Goal: Information Seeking & Learning: Learn about a topic

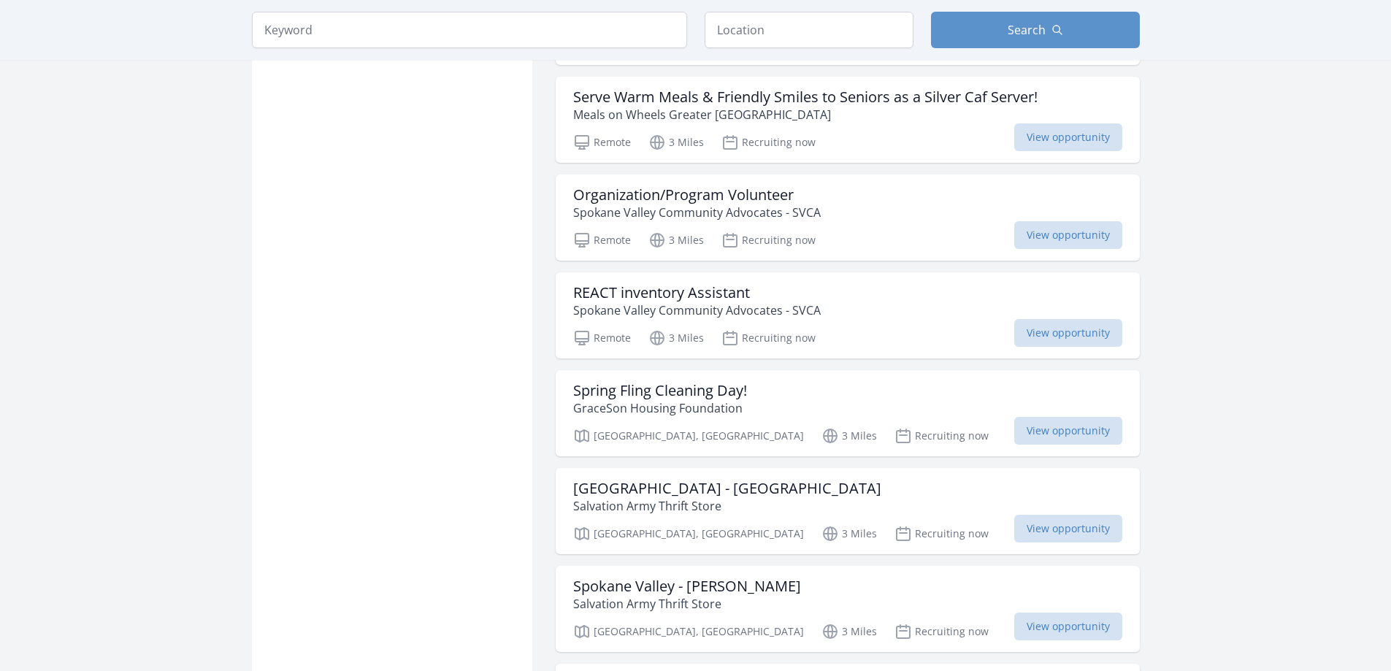
scroll to position [952, 0]
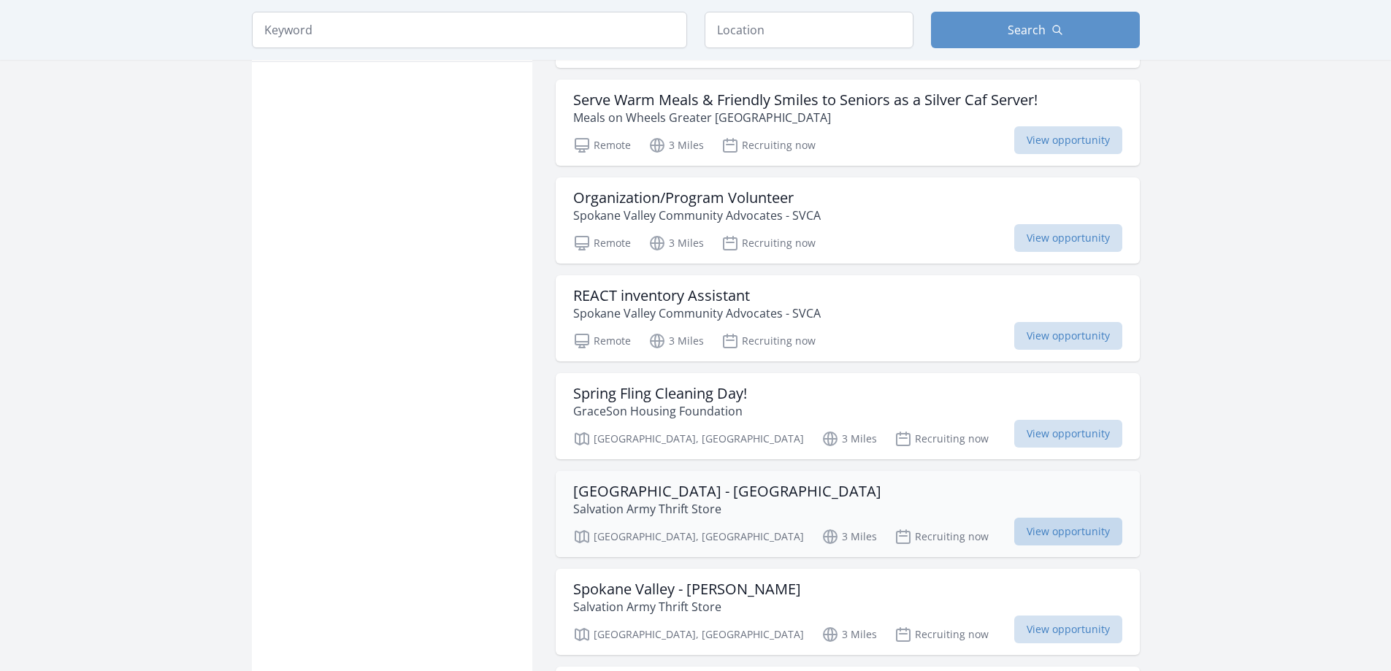
click at [1067, 518] on span "View opportunity" at bounding box center [1068, 532] width 108 height 28
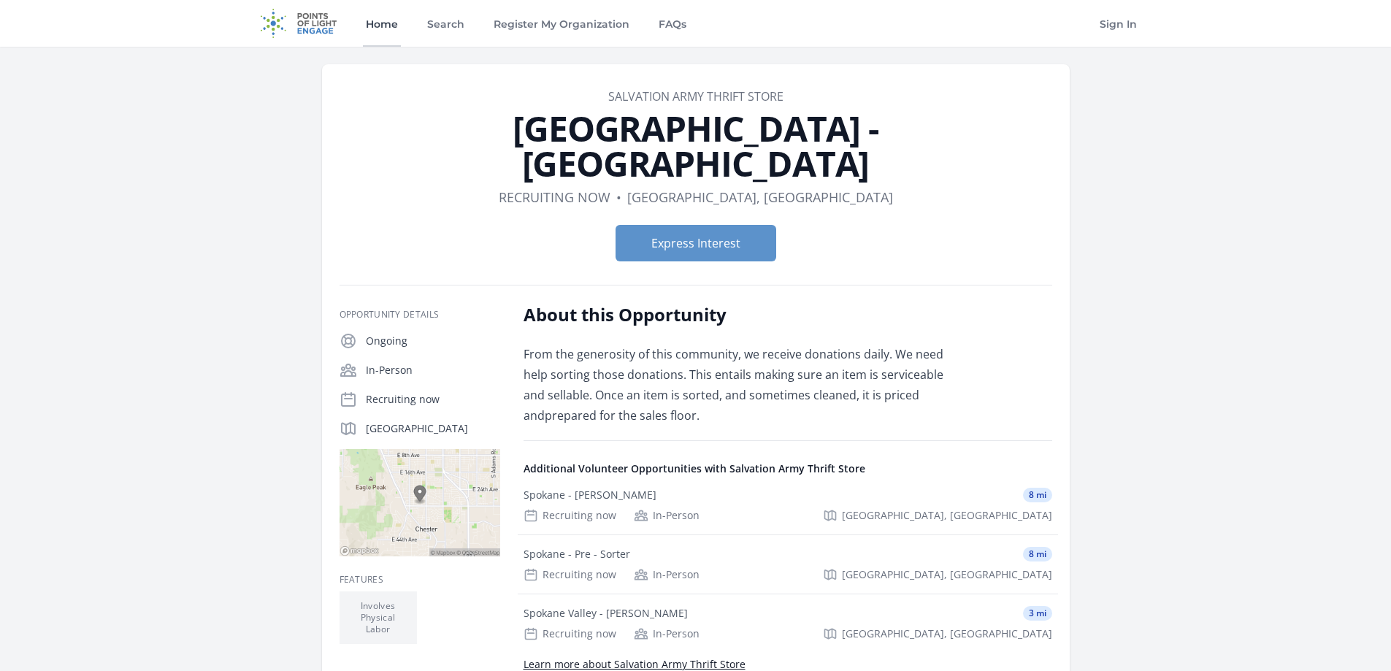
click at [389, 27] on link "Home" at bounding box center [382, 23] width 38 height 47
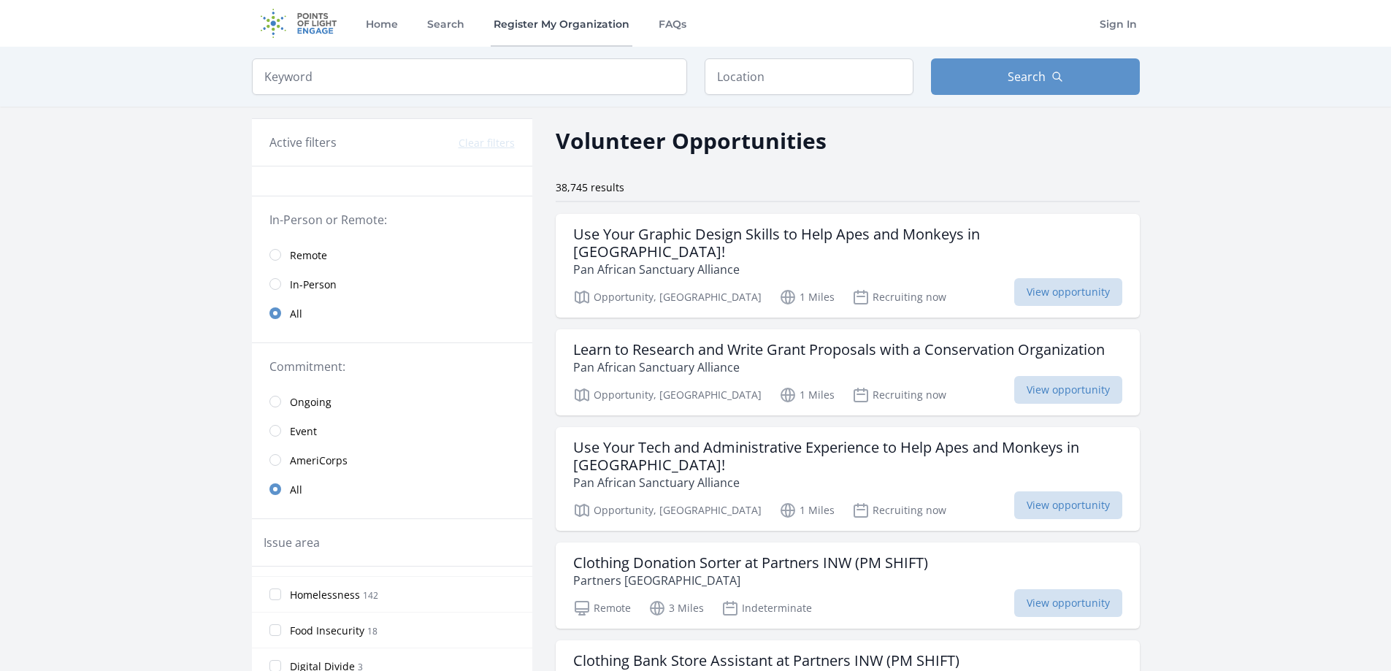
click at [545, 23] on link "Register My Organization" at bounding box center [562, 23] width 142 height 47
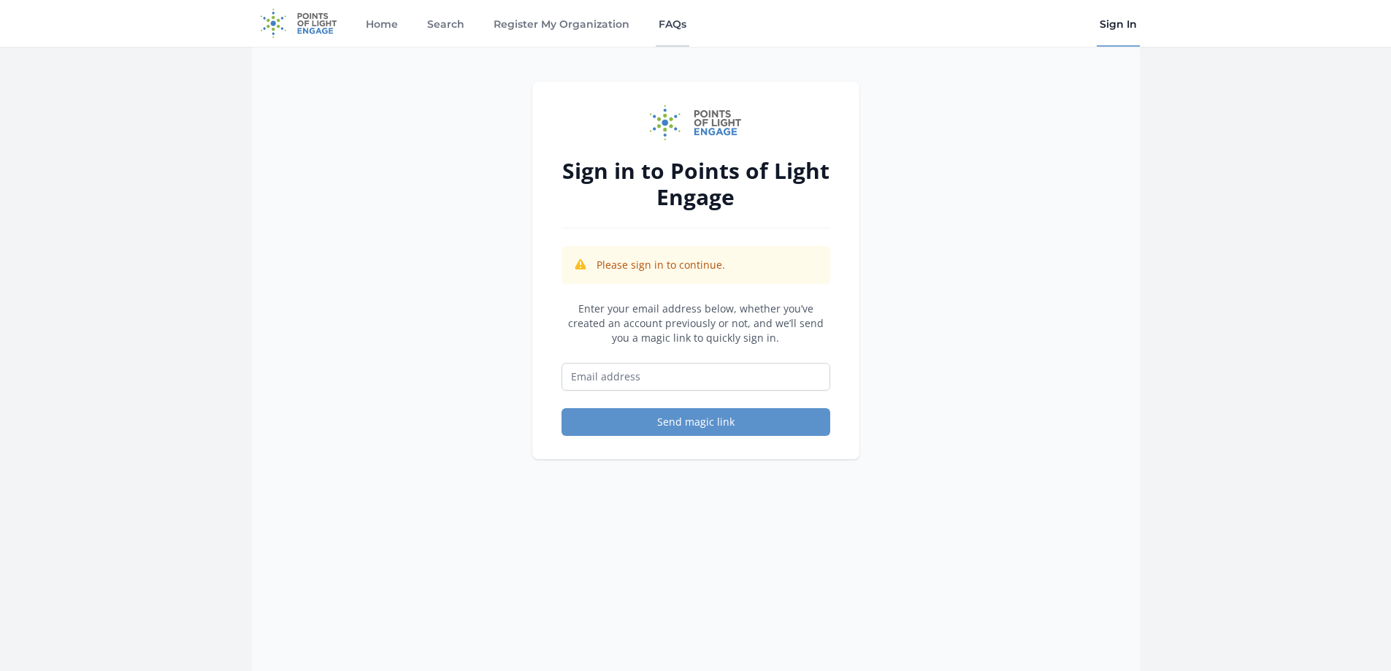
click at [671, 26] on link "FAQs" at bounding box center [673, 23] width 34 height 47
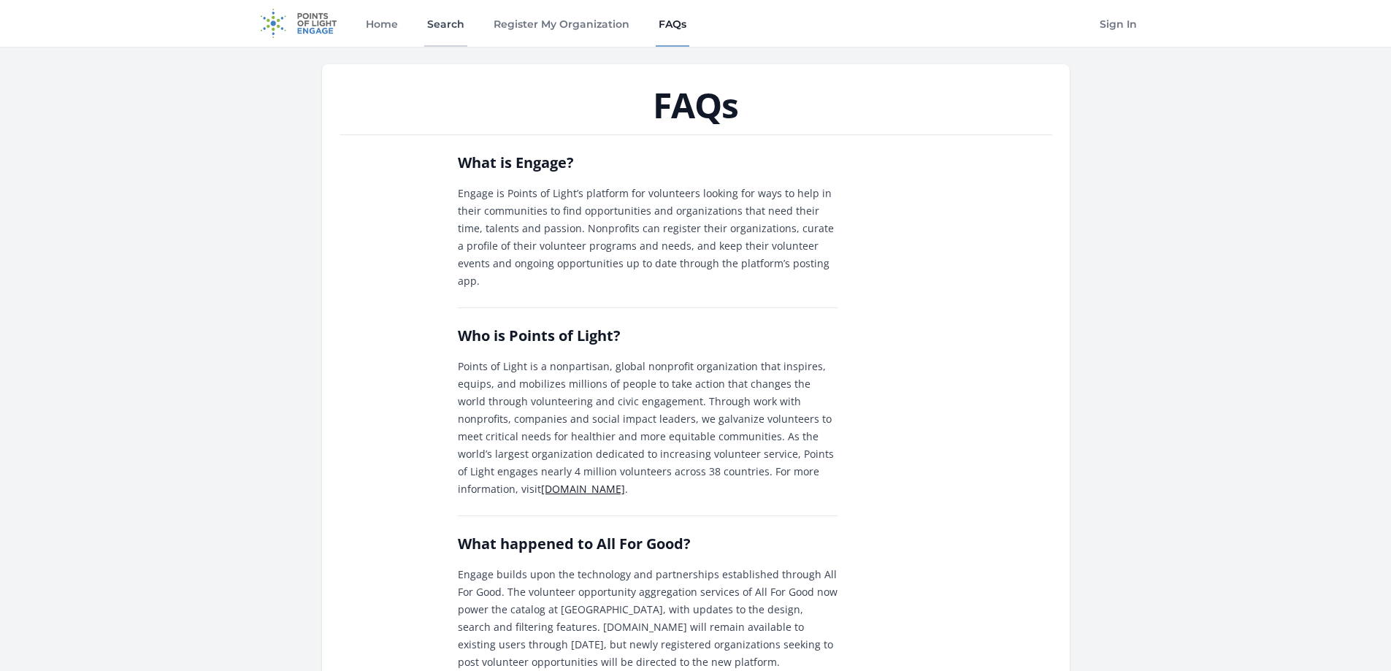
click at [440, 25] on link "Search" at bounding box center [445, 23] width 43 height 47
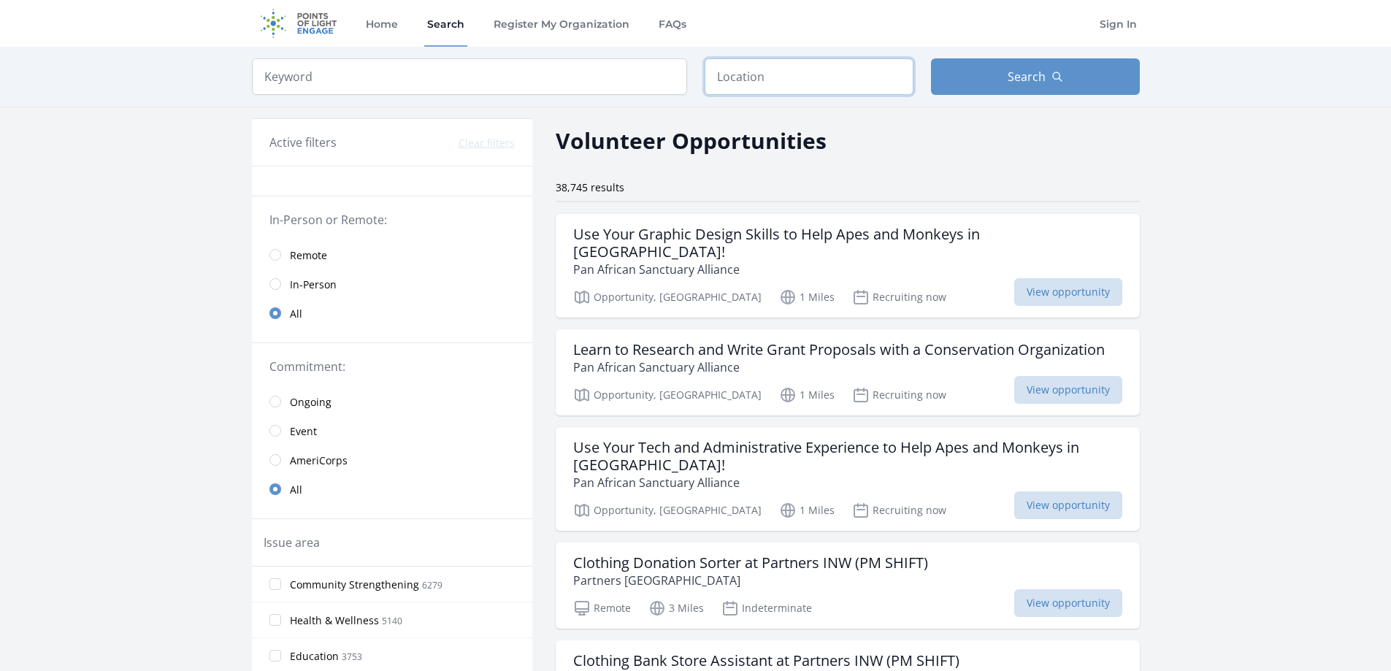
click at [751, 78] on input "text" at bounding box center [809, 76] width 209 height 37
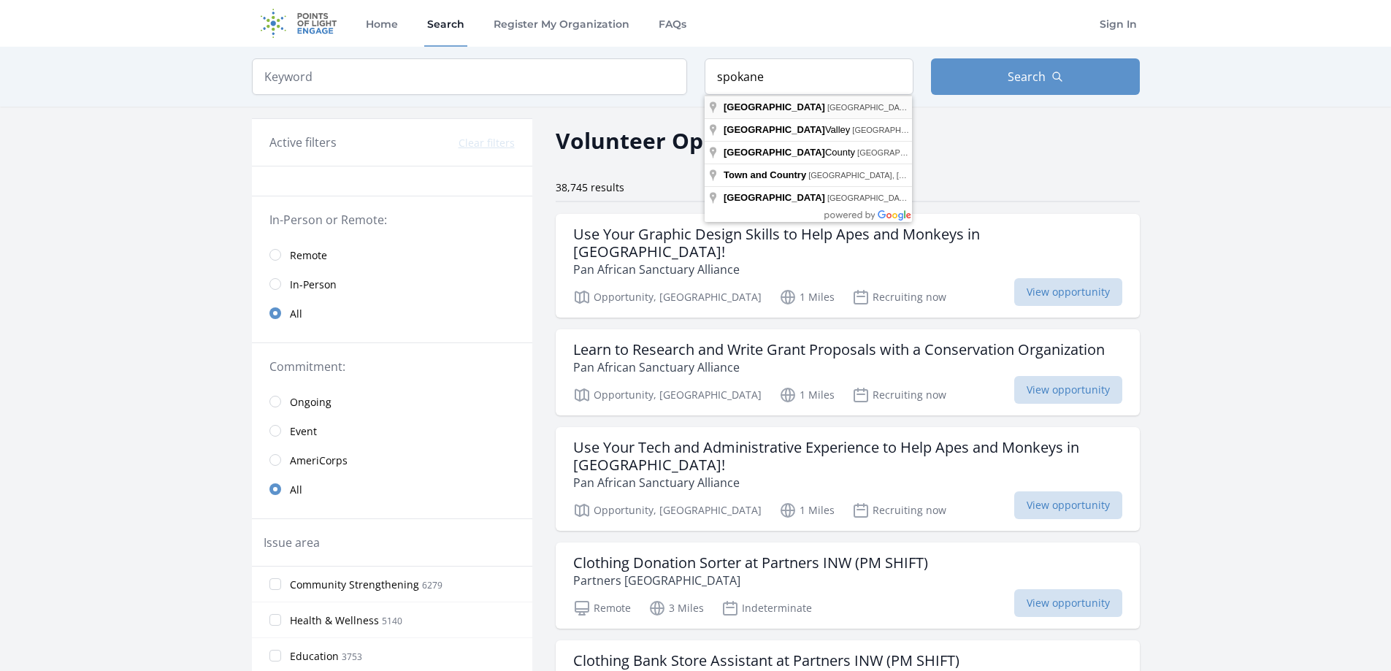
type input "[GEOGRAPHIC_DATA], [GEOGRAPHIC_DATA], [GEOGRAPHIC_DATA]"
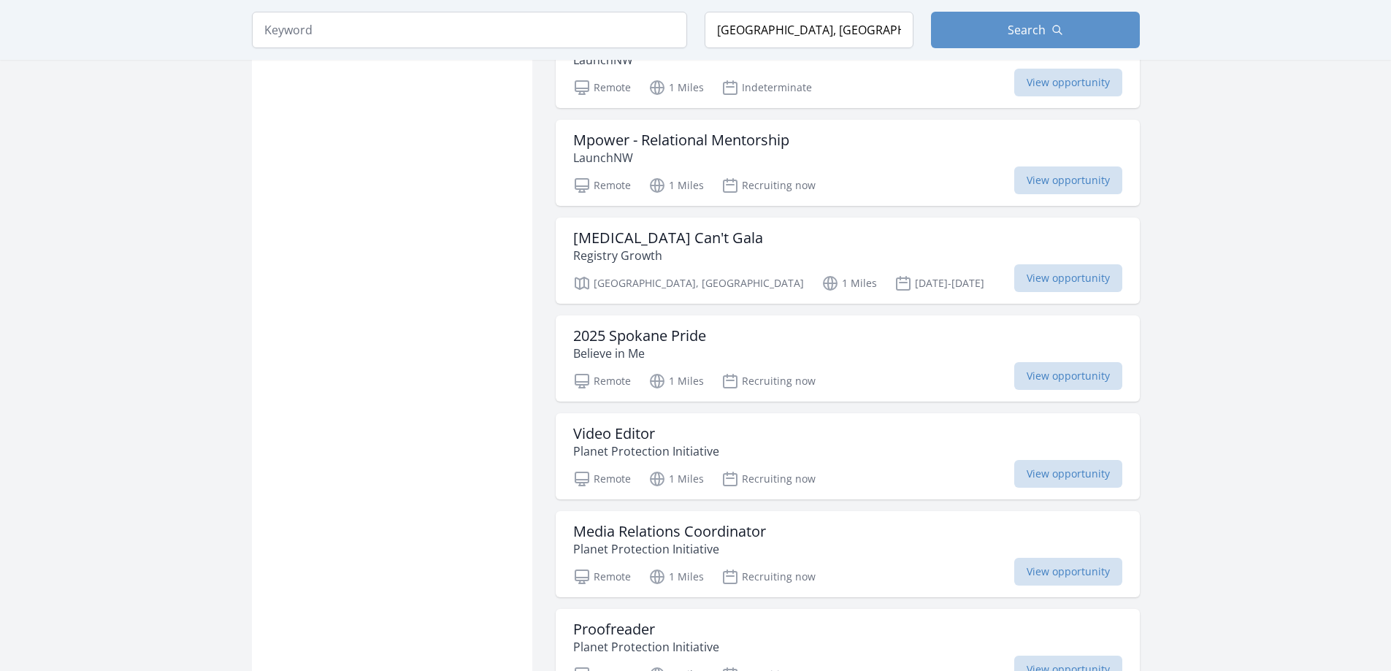
scroll to position [1027, 0]
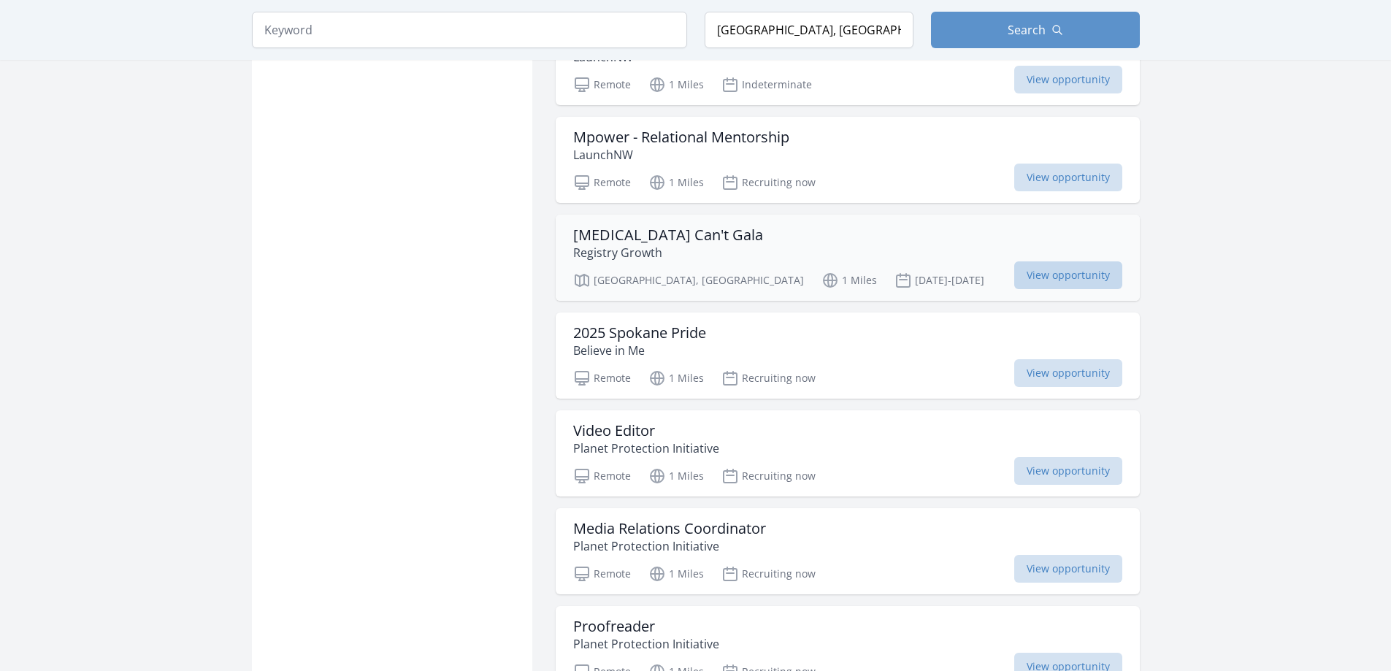
click at [1040, 261] on span "View opportunity" at bounding box center [1068, 275] width 108 height 28
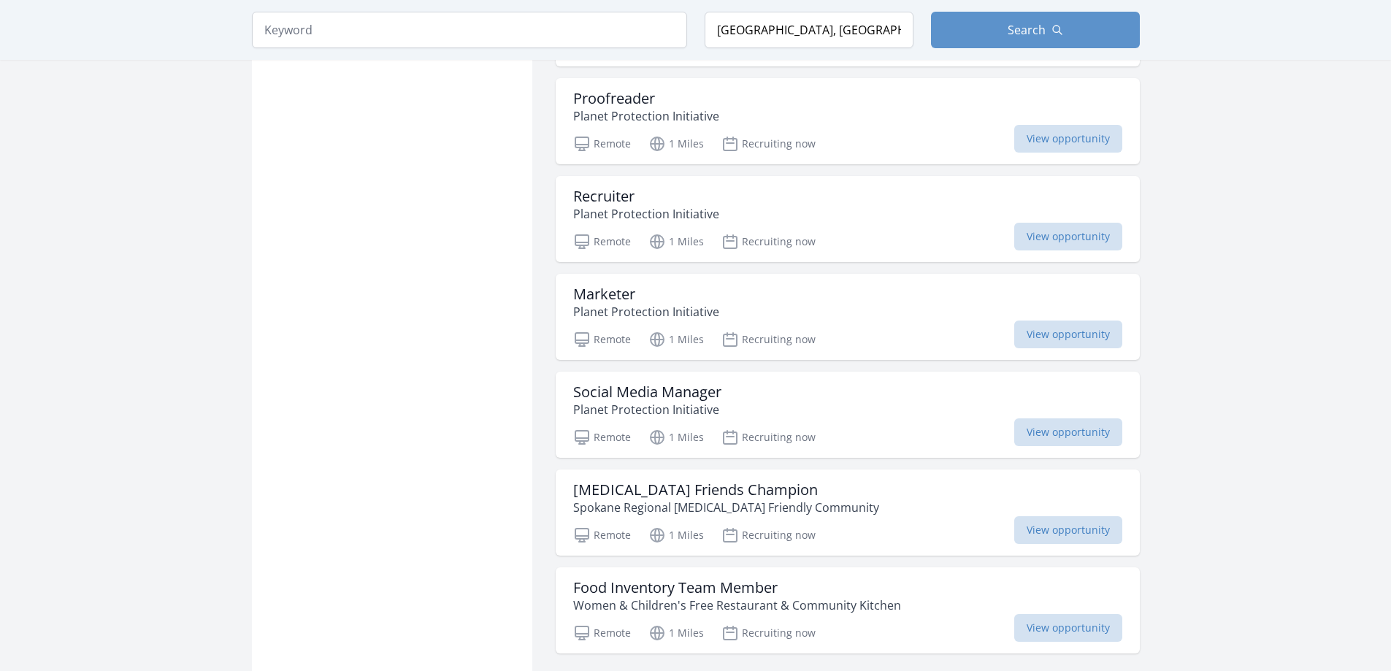
scroll to position [1612, 0]
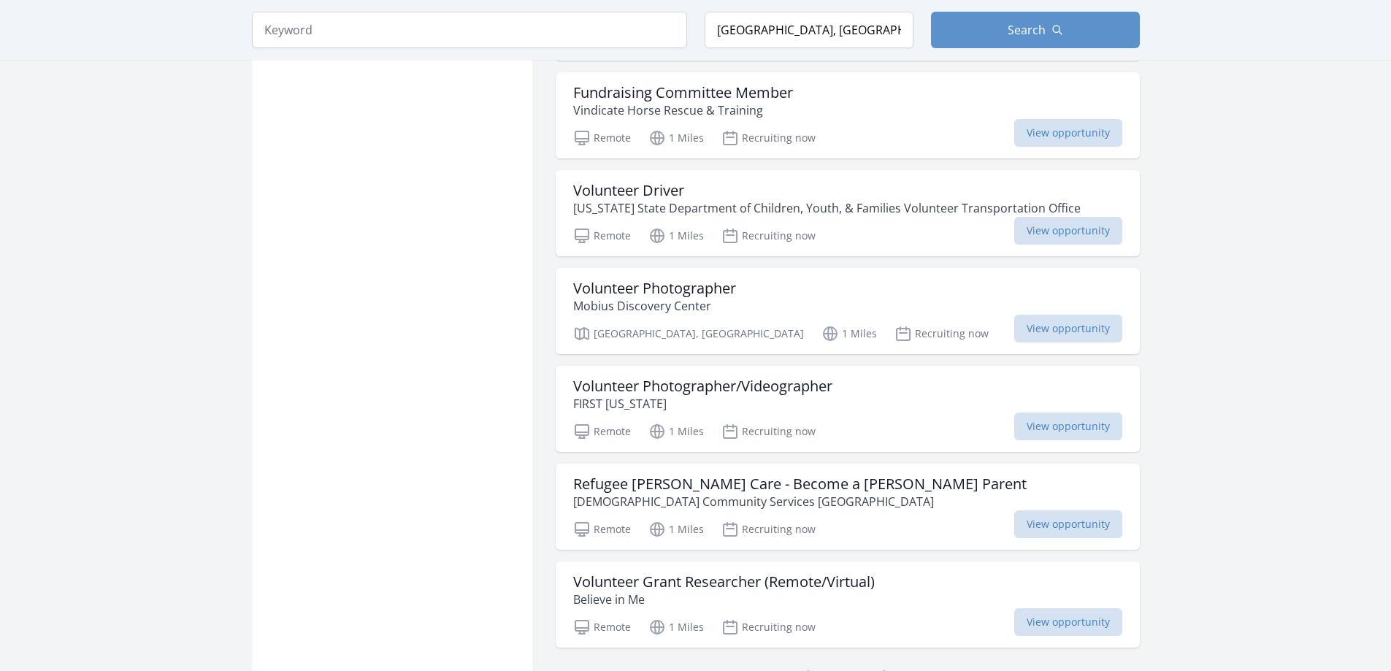
scroll to position [3545, 0]
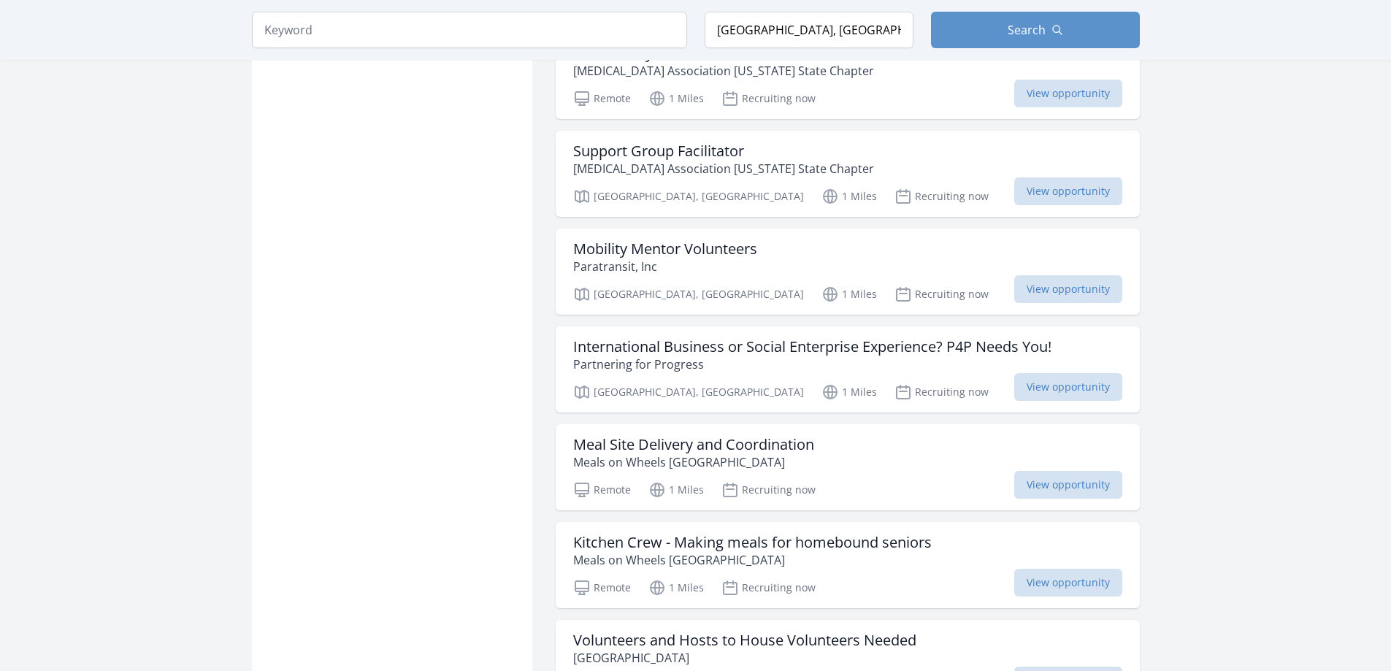
scroll to position [5441, 0]
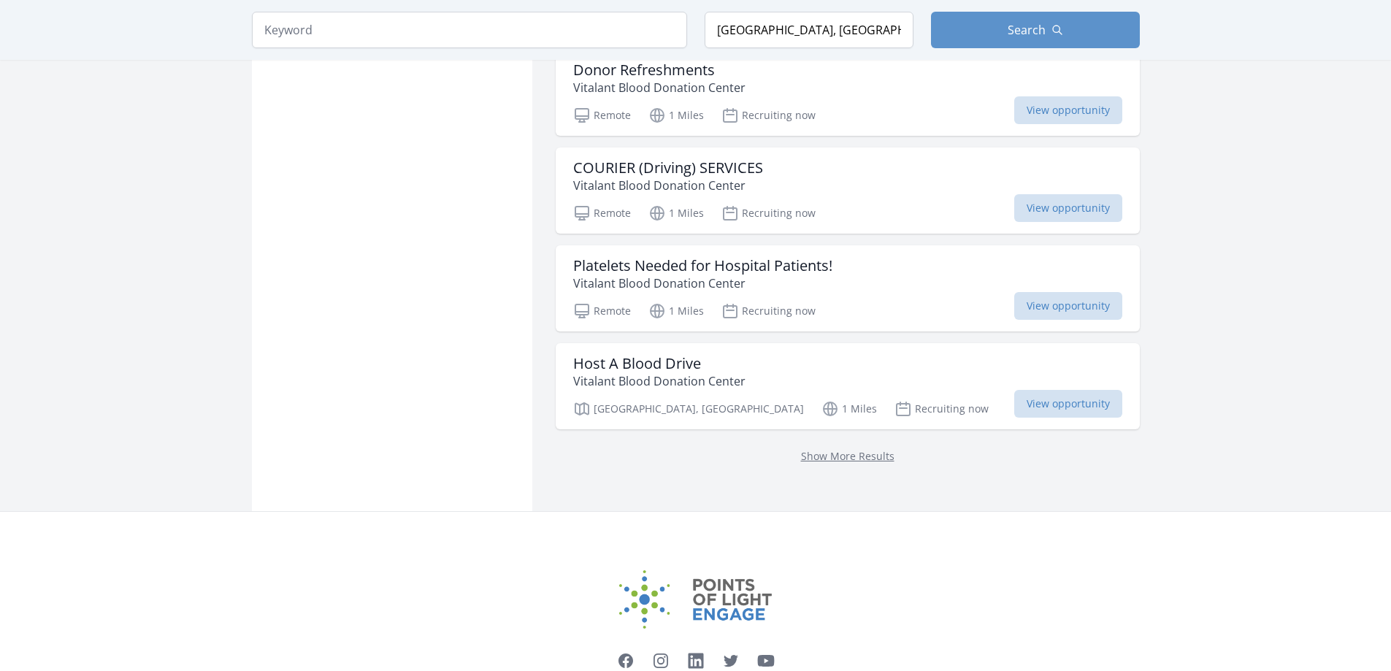
scroll to position [7724, 0]
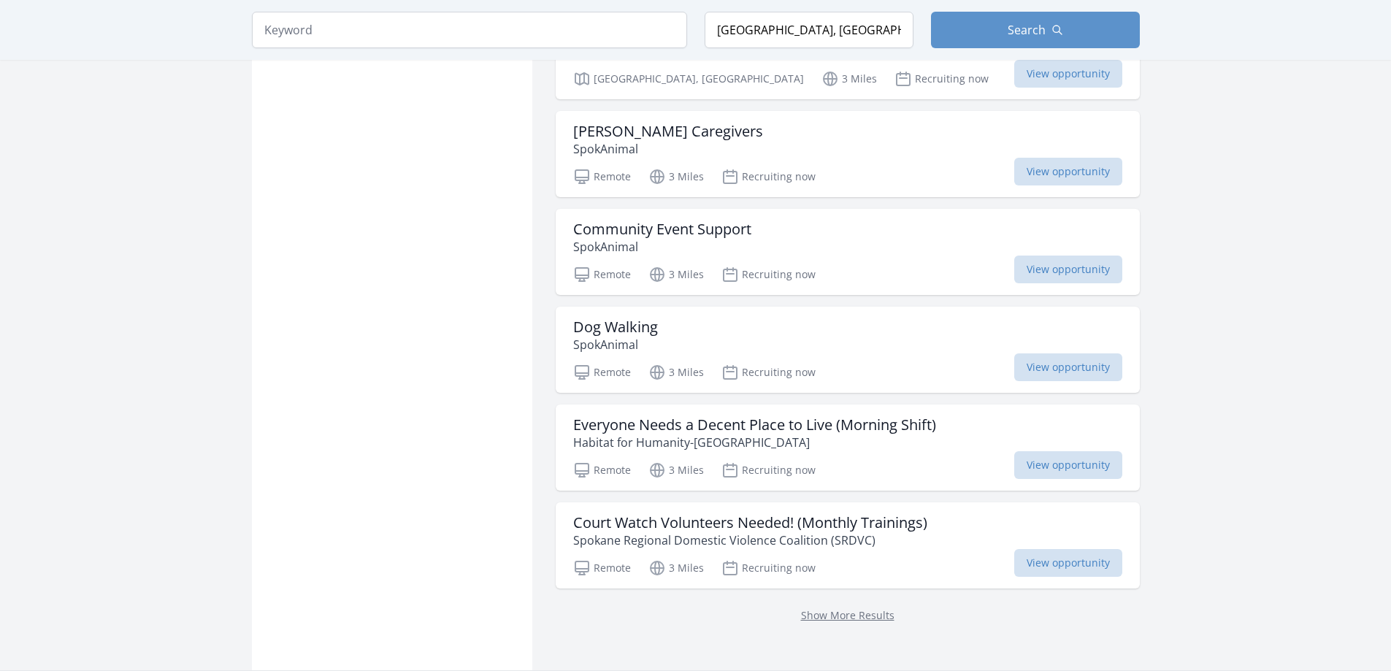
scroll to position [9529, 0]
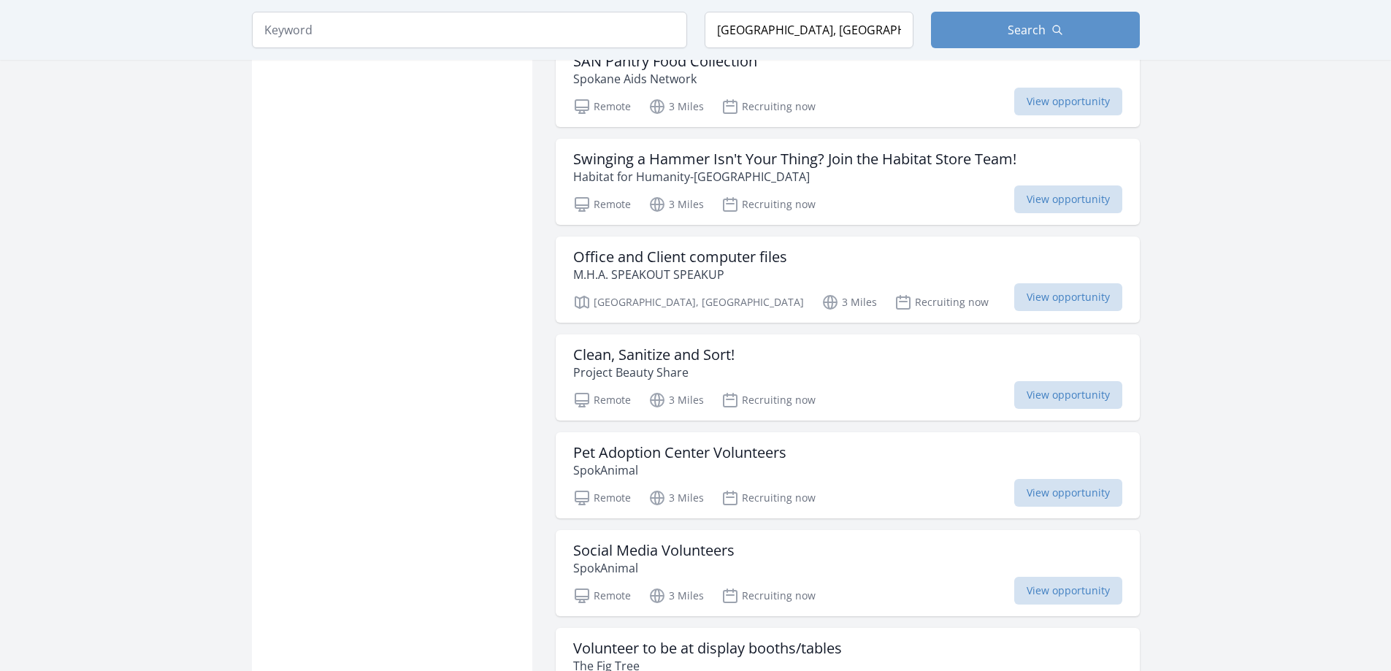
scroll to position [11034, 0]
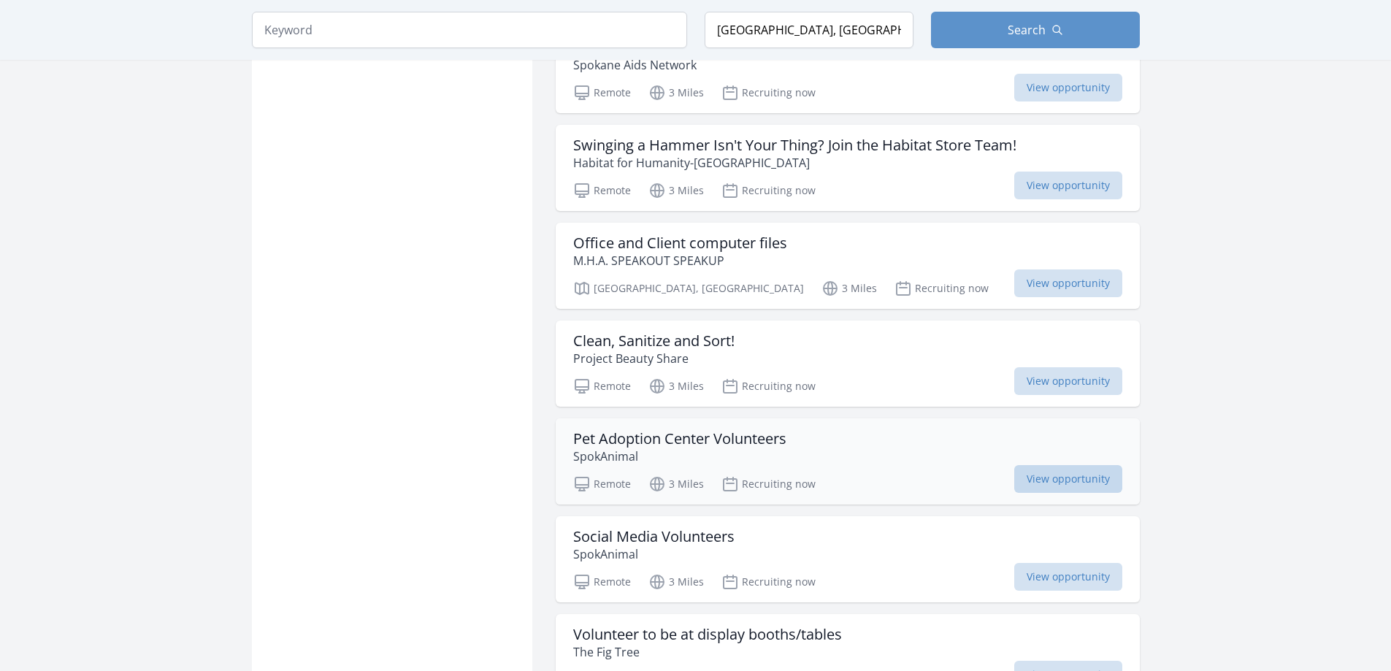
click at [1043, 465] on span "View opportunity" at bounding box center [1068, 479] width 108 height 28
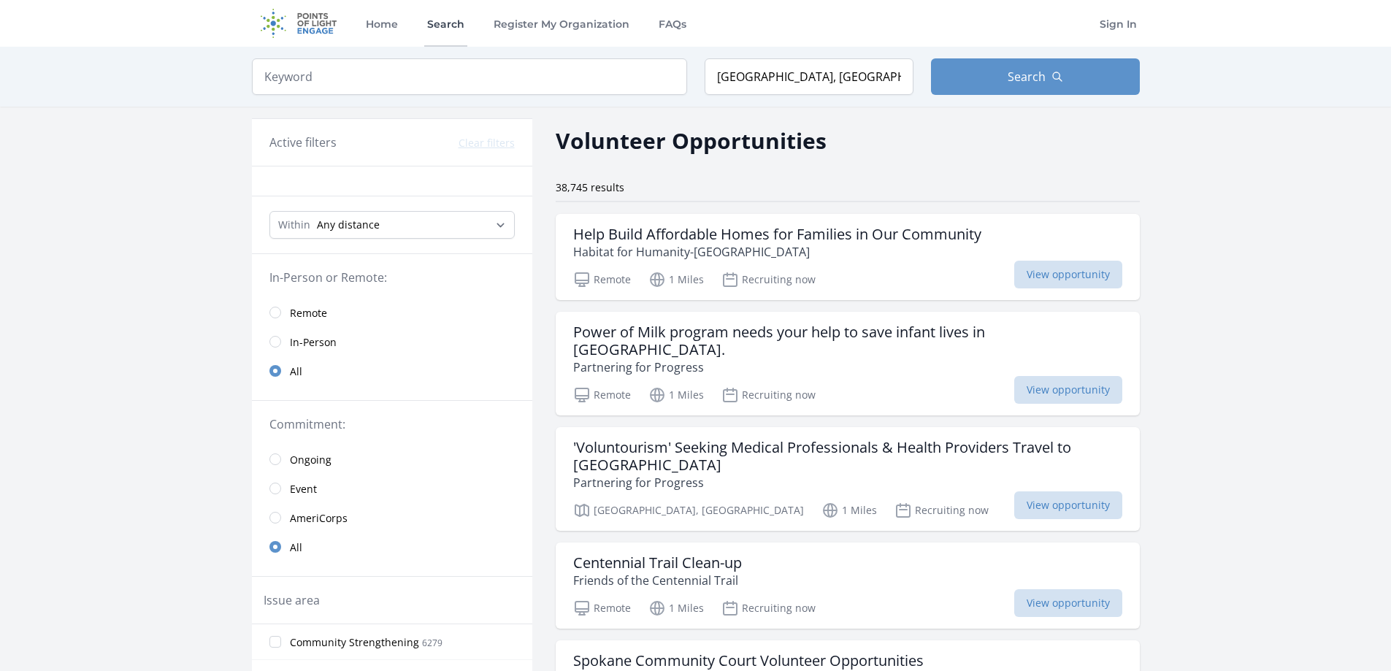
click at [442, 29] on link "Search" at bounding box center [445, 23] width 43 height 47
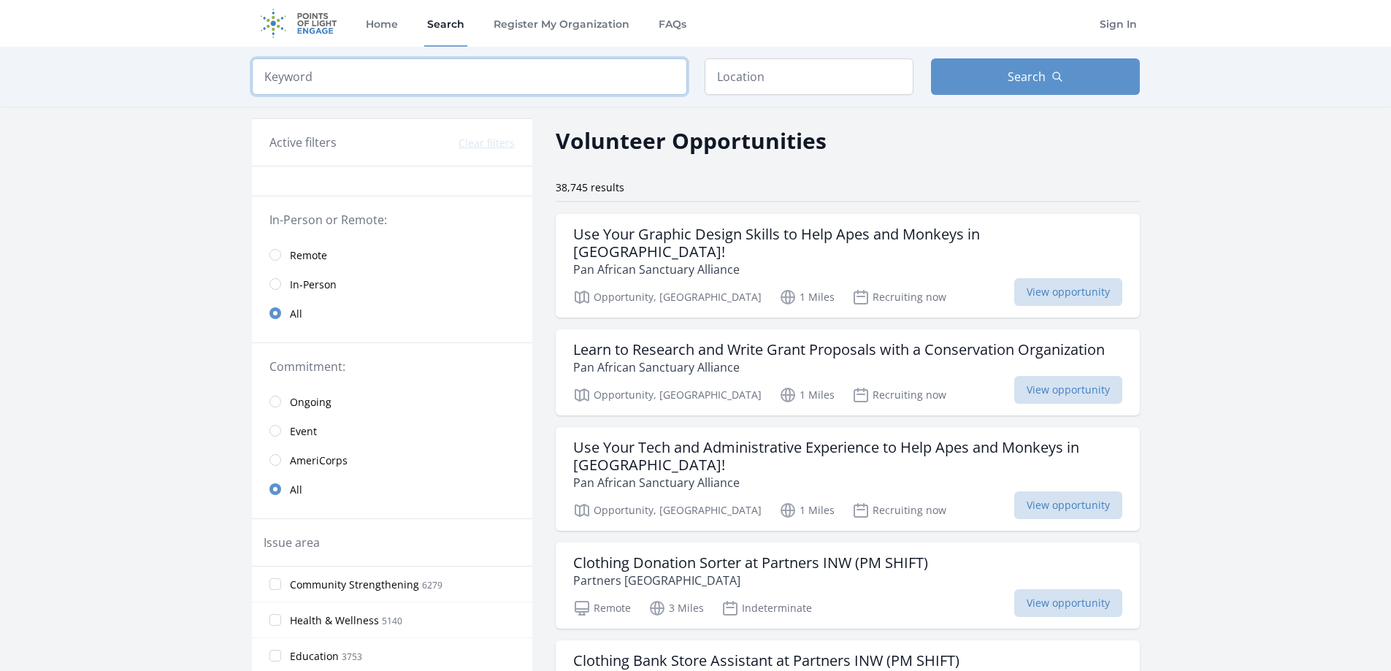
click at [342, 85] on input "search" at bounding box center [469, 76] width 435 height 37
click at [753, 75] on input "text" at bounding box center [809, 76] width 209 height 37
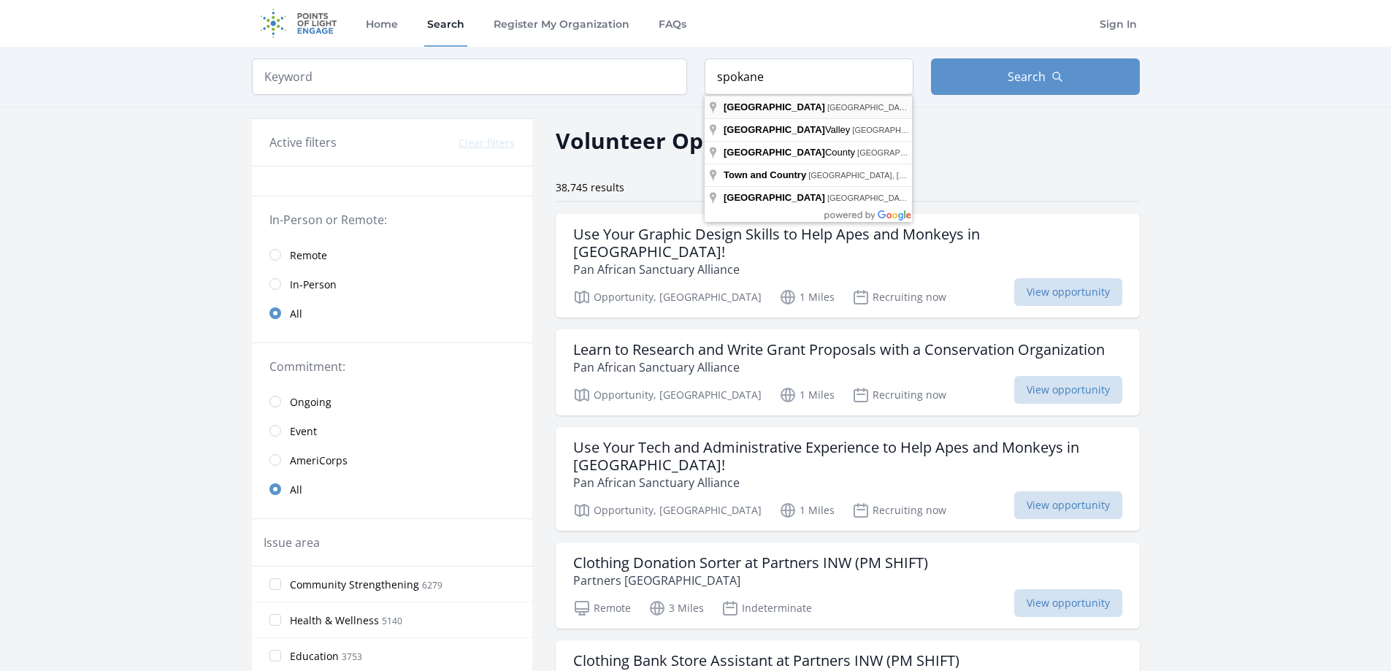
type input "[GEOGRAPHIC_DATA], [GEOGRAPHIC_DATA], [GEOGRAPHIC_DATA]"
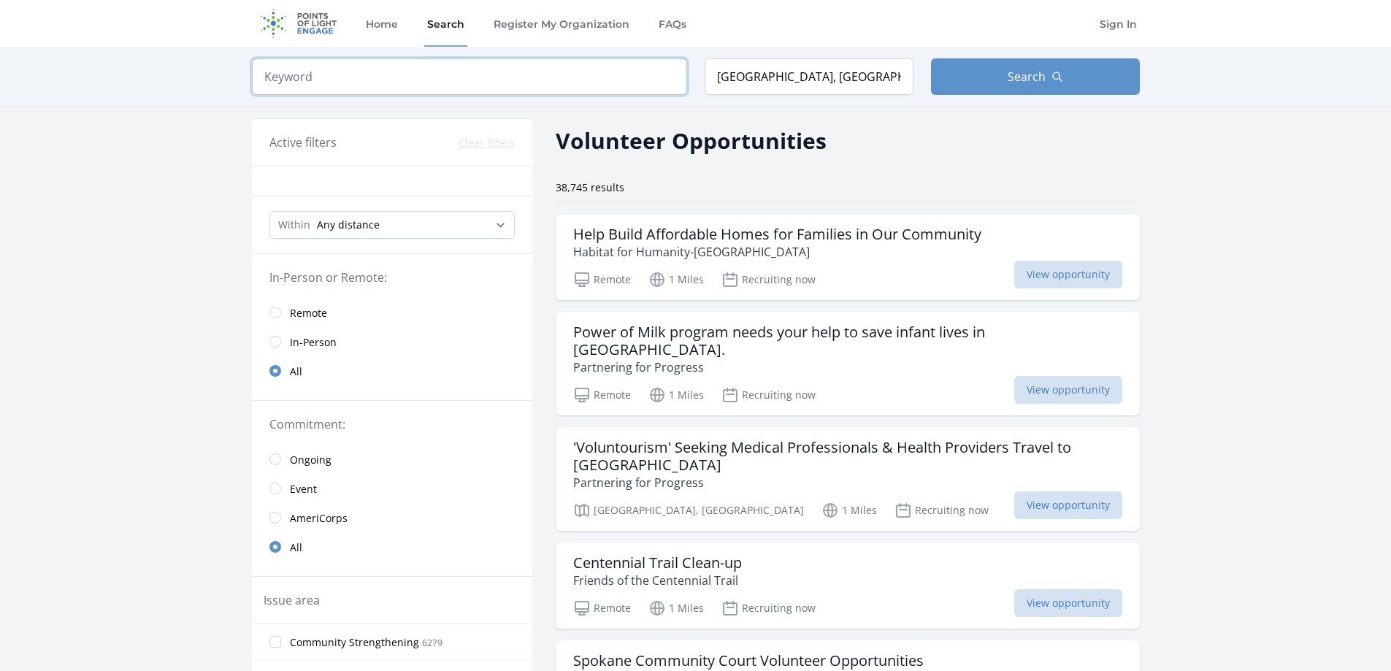
click at [334, 77] on input "search" at bounding box center [469, 76] width 435 height 37
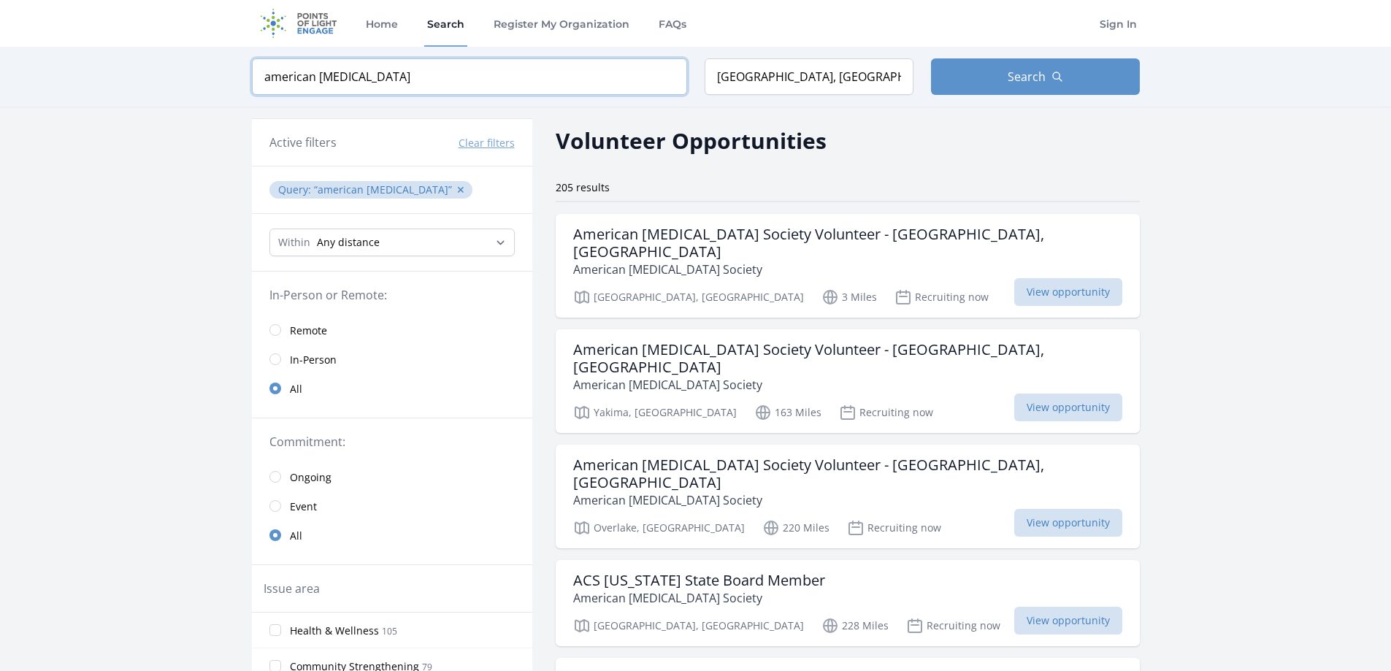
click at [373, 72] on input "american Cancer" at bounding box center [469, 76] width 435 height 37
click at [365, 75] on input "american Cancer" at bounding box center [469, 76] width 435 height 37
type input "american Cancer Society"
click at [1018, 278] on span "View opportunity" at bounding box center [1068, 292] width 108 height 28
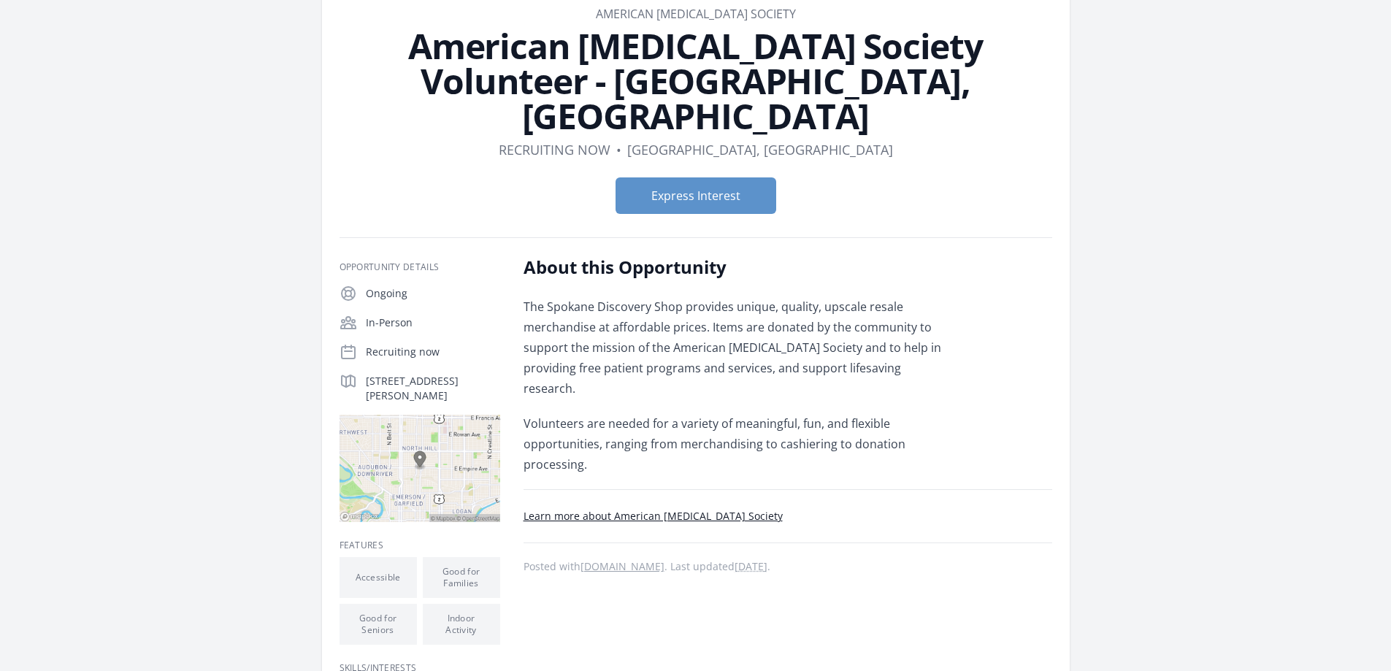
scroll to position [72, 0]
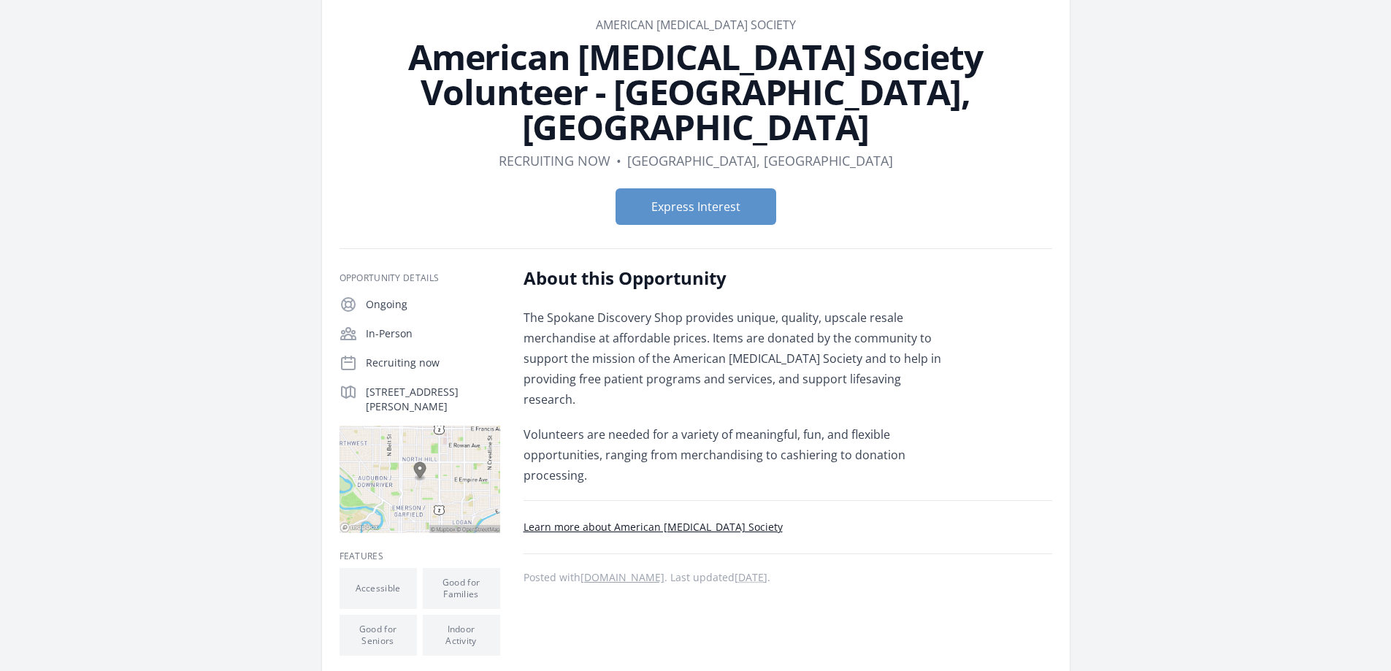
click at [651, 570] on link "[DOMAIN_NAME]" at bounding box center [622, 577] width 84 height 14
